Goal: Check status: Check status

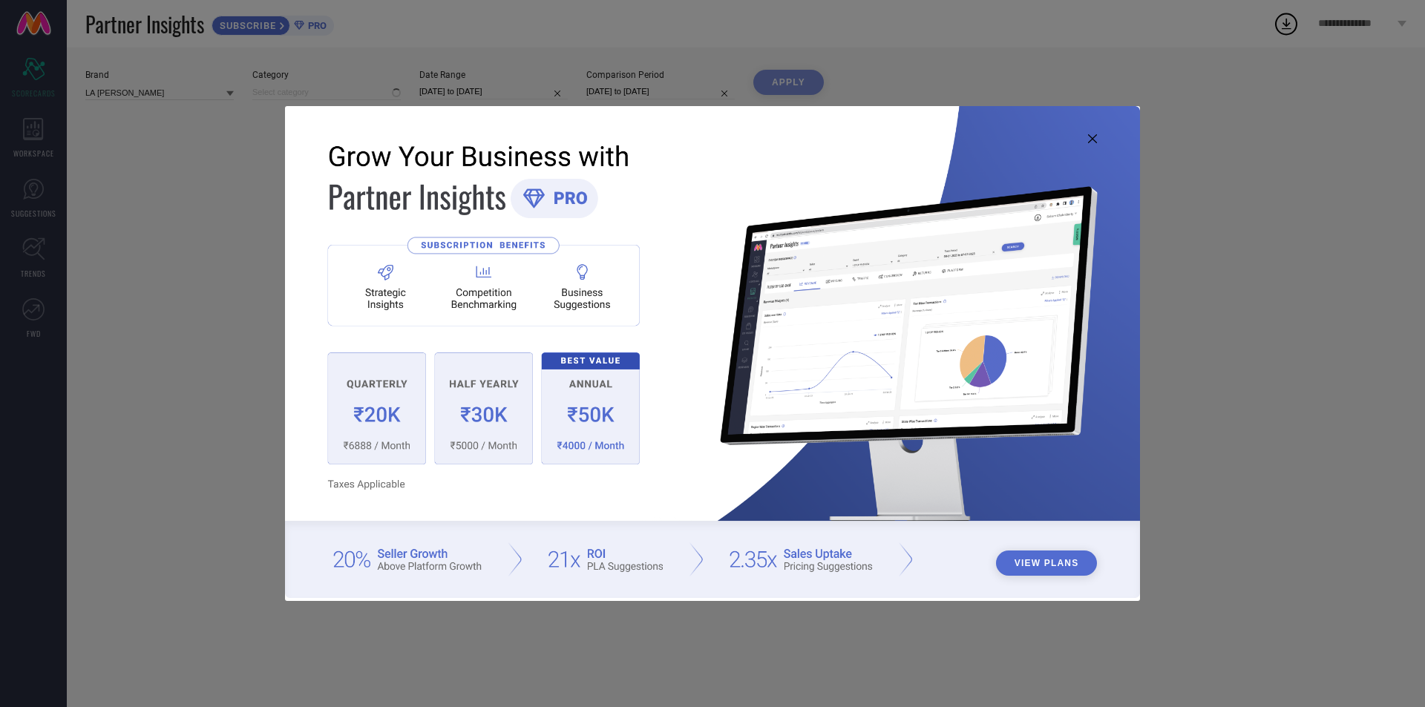
type input "All"
click at [1092, 135] on icon at bounding box center [1092, 138] width 9 height 9
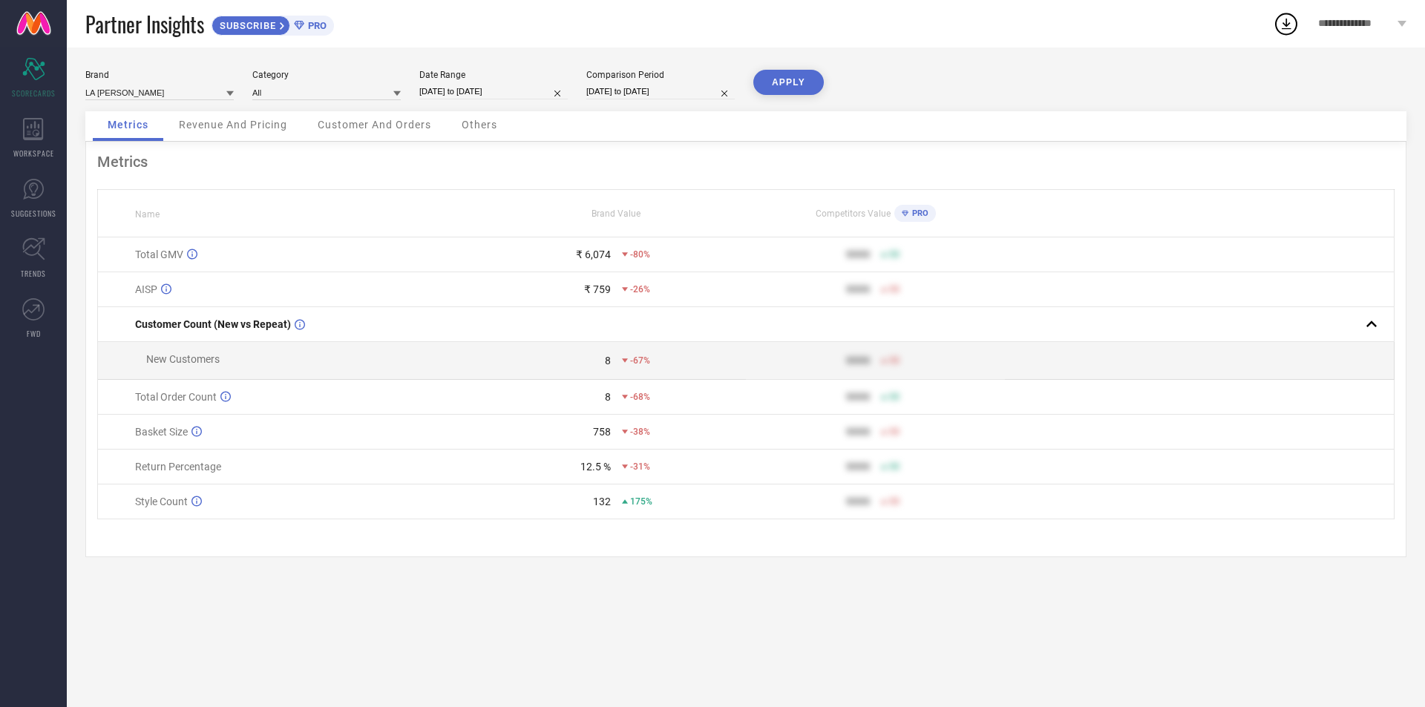
click at [504, 102] on div "Brand LA [PERSON_NAME] Category All Date Range [DATE] to [DATE] Comparison Peri…" at bounding box center [745, 91] width 1321 height 42
select select "6"
select select "2025"
select select "7"
select select "2025"
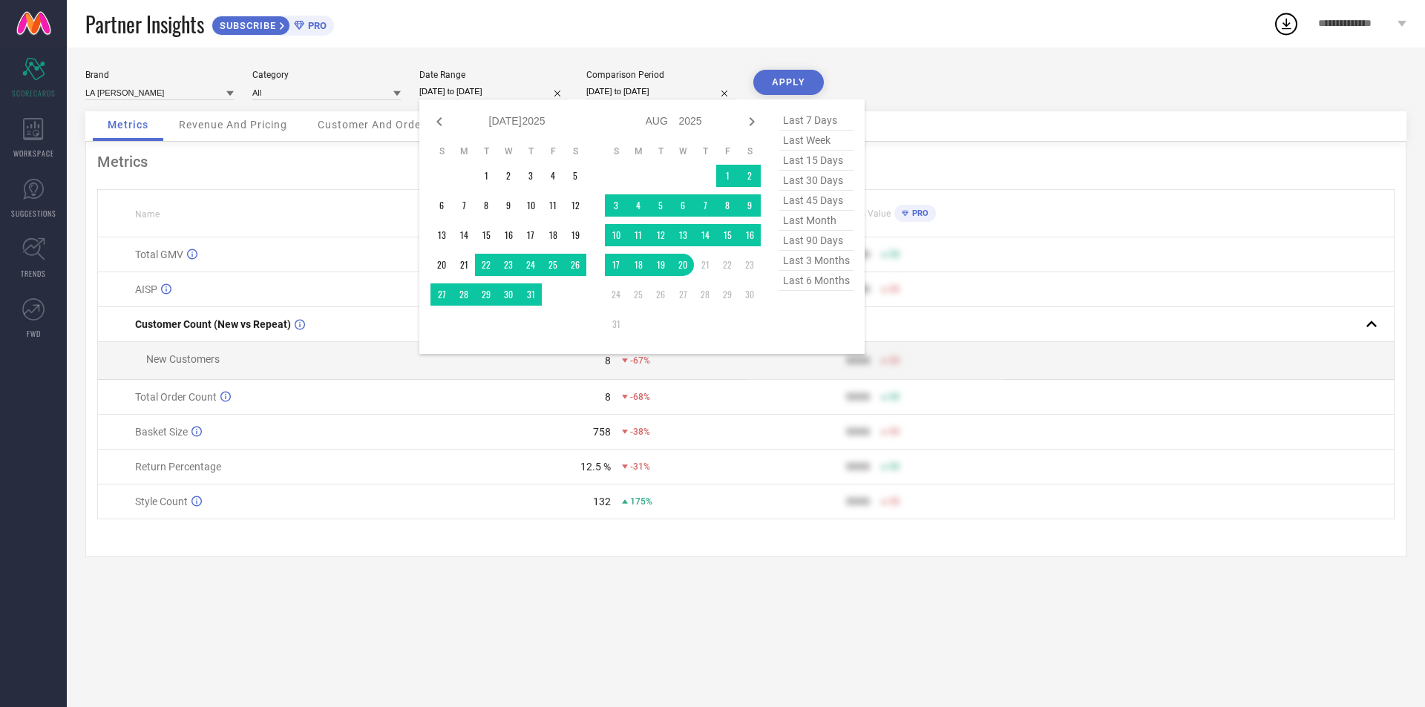
click at [503, 98] on input "[DATE] to [DATE]" at bounding box center [493, 92] width 148 height 16
click at [726, 177] on td "1" at bounding box center [727, 176] width 22 height 22
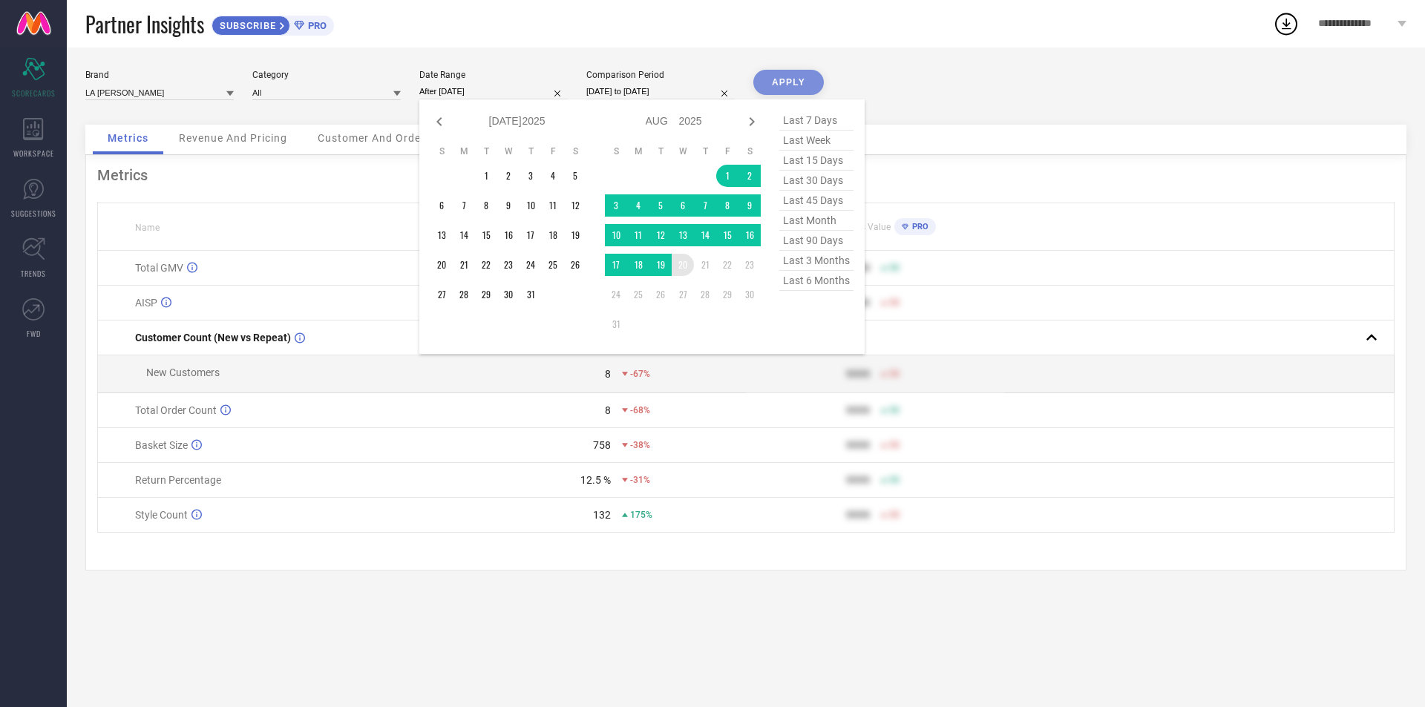
type input "[DATE] to [DATE]"
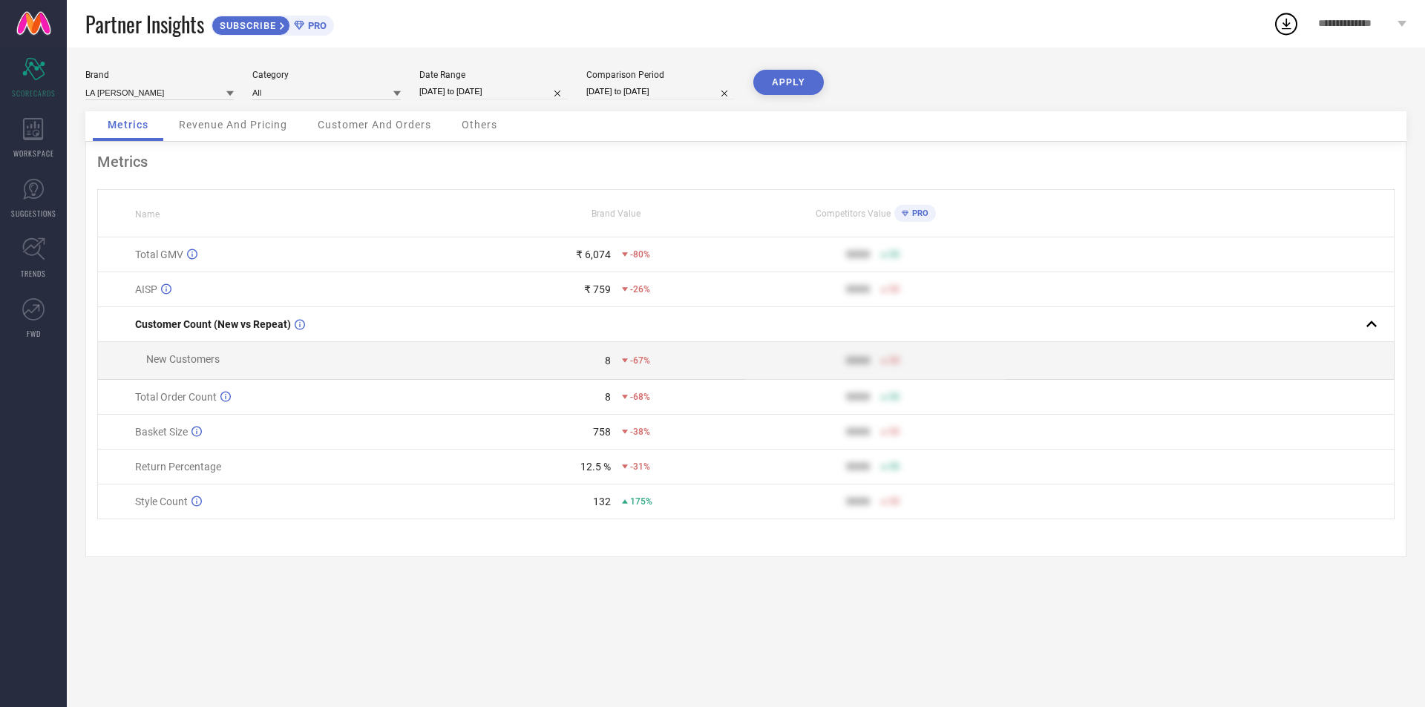
click at [794, 84] on button "APPLY" at bounding box center [788, 82] width 71 height 25
click at [726, 82] on div "Comparison Period [DATE] to [DATE]" at bounding box center [660, 85] width 148 height 30
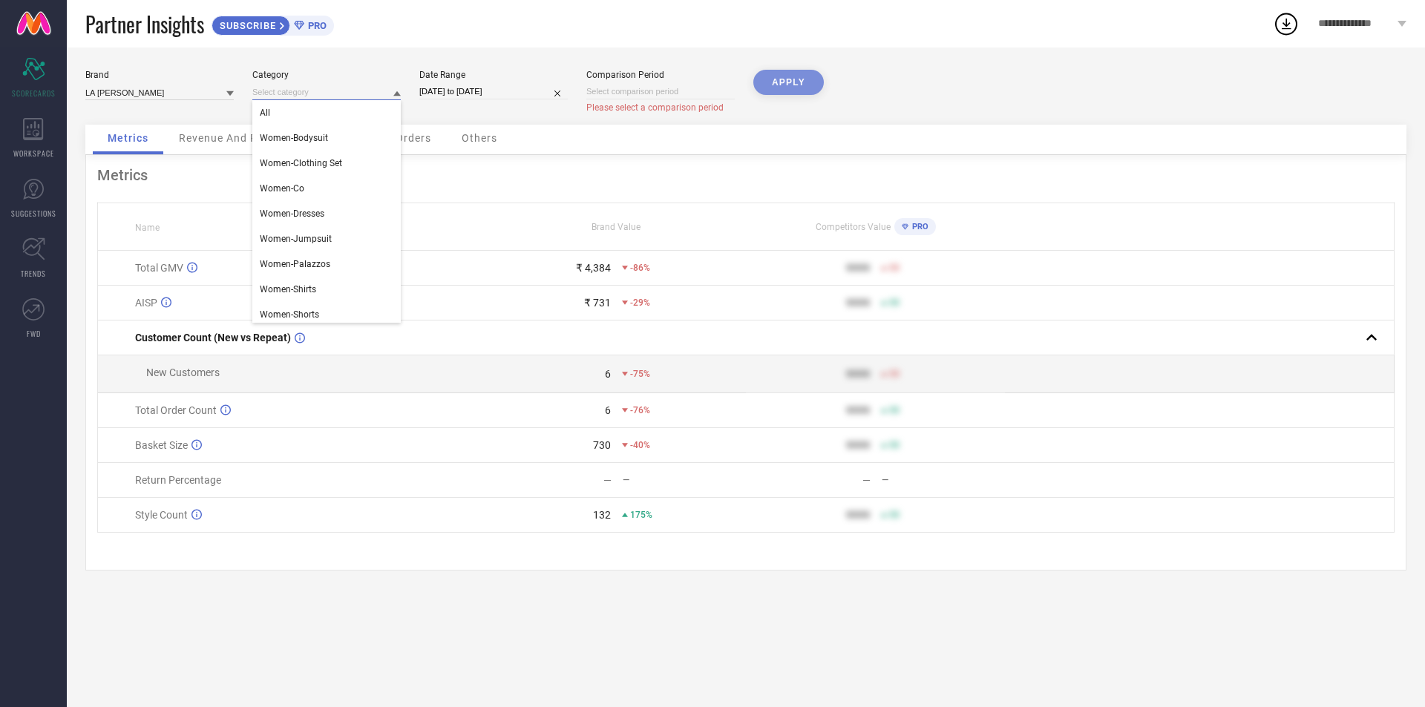
click at [301, 97] on input at bounding box center [326, 93] width 148 height 16
click at [120, 90] on input at bounding box center [159, 93] width 148 height 16
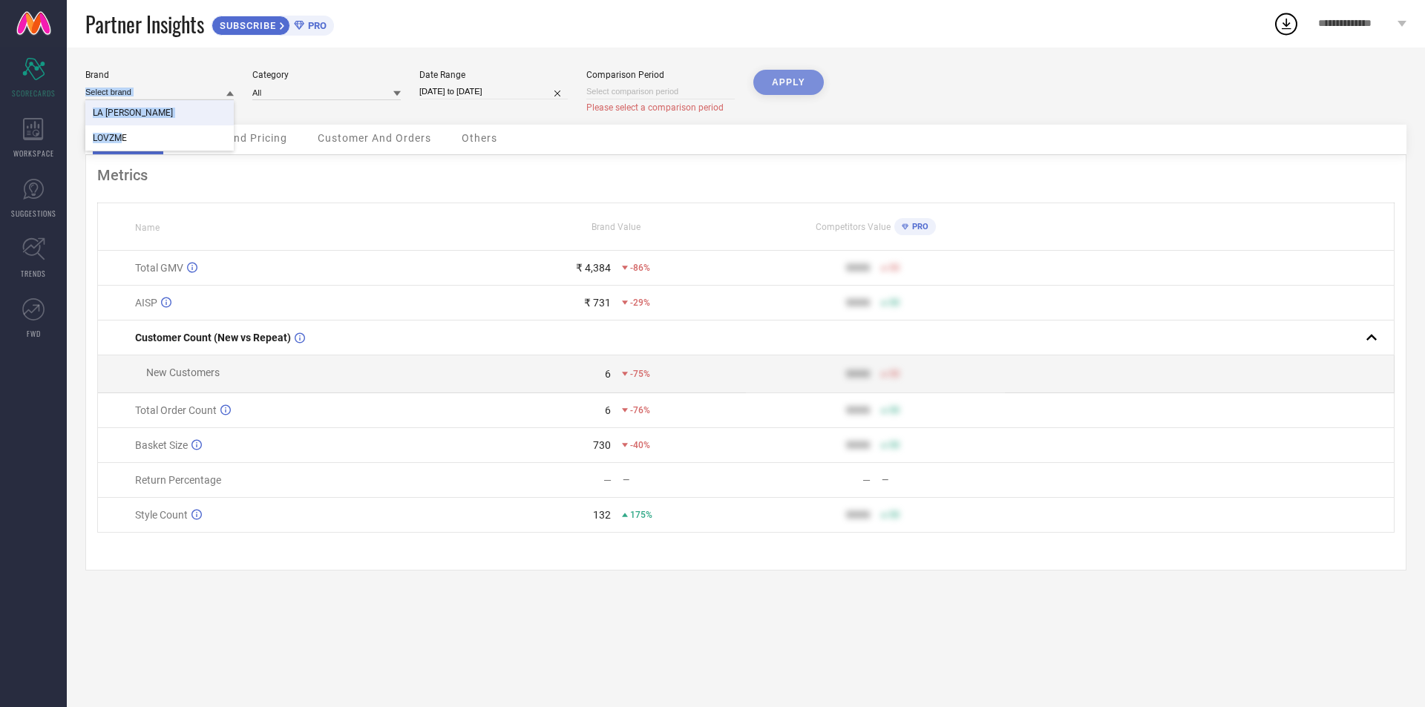
drag, startPoint x: 119, startPoint y: 135, endPoint x: 166, endPoint y: 65, distance: 85.0
click at [140, 73] on div "Brand LA [PERSON_NAME] LOVZME" at bounding box center [159, 92] width 148 height 44
click at [175, 61] on div "Brand LA [PERSON_NAME] Category All Date Range [DATE] to [DATE] Comparison Peri…" at bounding box center [746, 378] width 1358 height 660
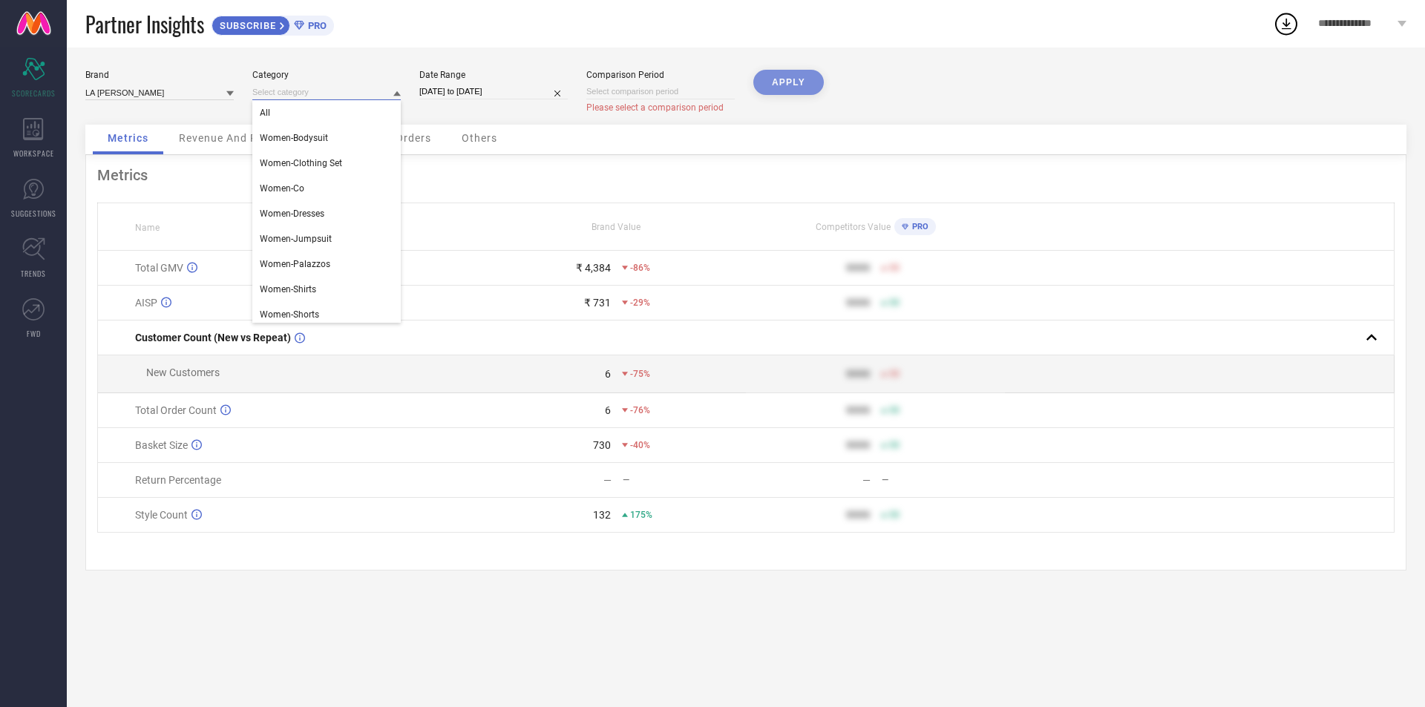
click at [306, 97] on input at bounding box center [326, 93] width 148 height 16
click at [500, 87] on input "[DATE] to [DATE]" at bounding box center [493, 92] width 148 height 16
select select "7"
select select "2025"
select select "8"
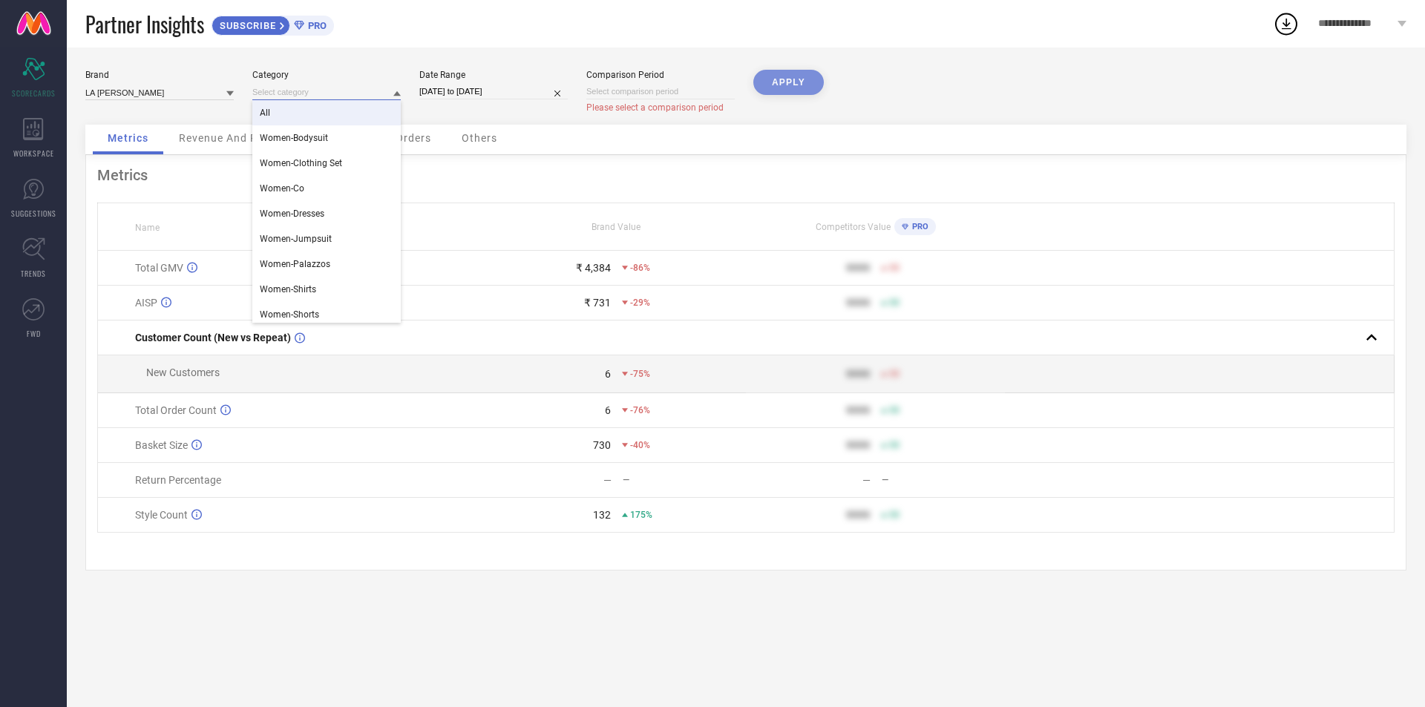
select select "2025"
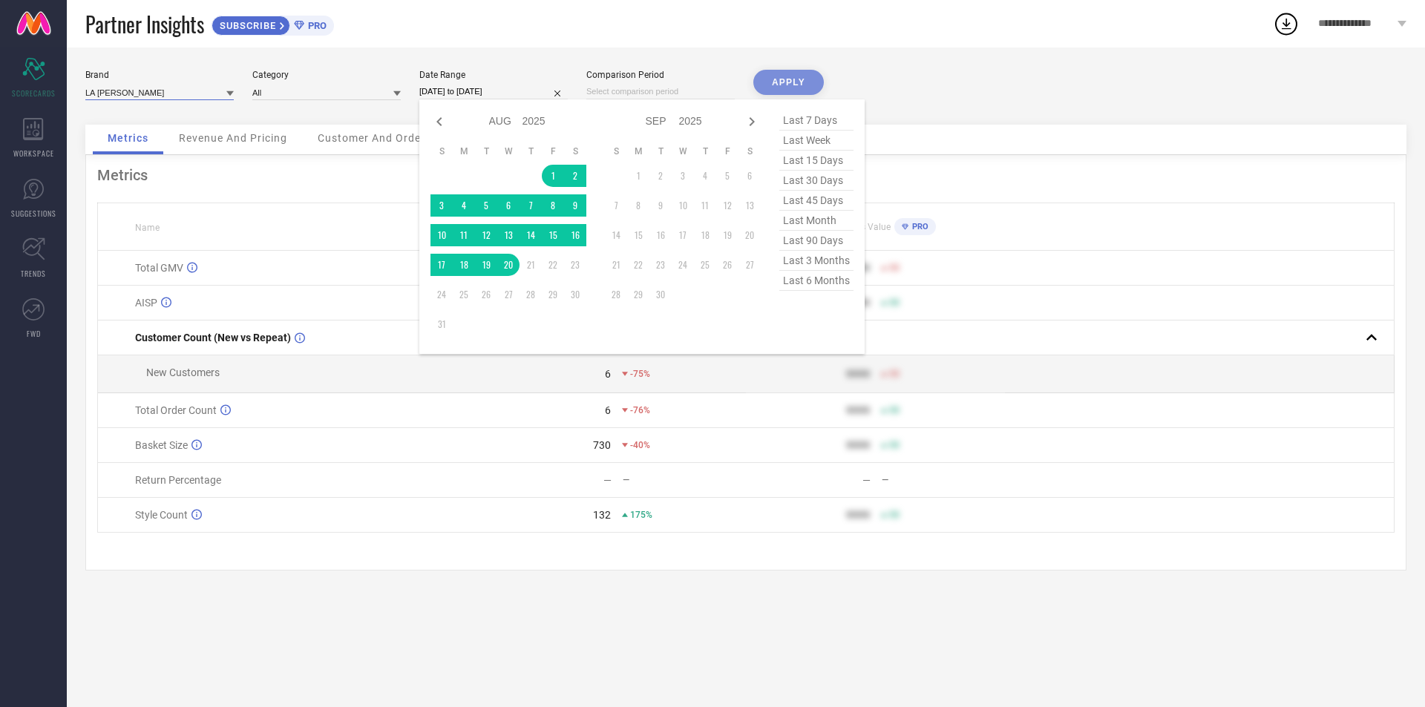
click at [186, 94] on input at bounding box center [159, 93] width 148 height 16
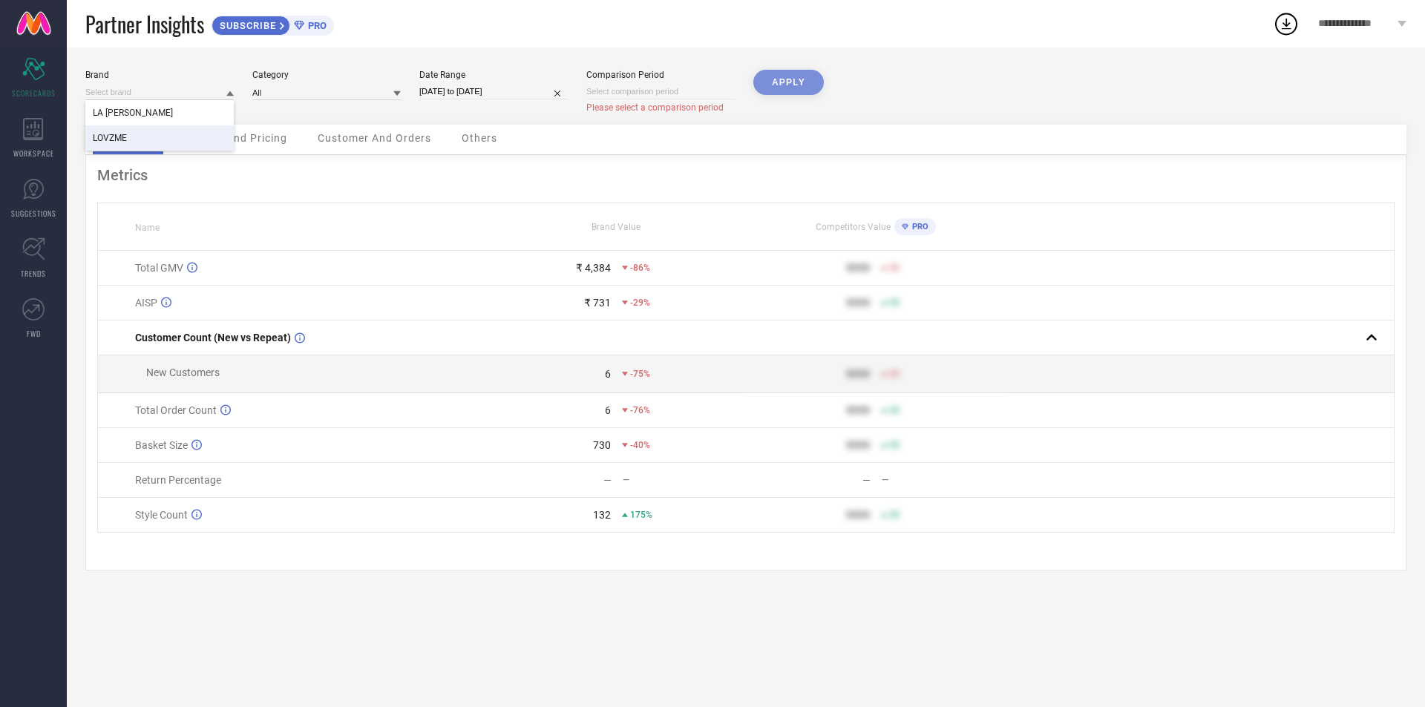
click at [136, 139] on div "LOVZME" at bounding box center [159, 137] width 148 height 25
type input "All"
